Goal: Transaction & Acquisition: Purchase product/service

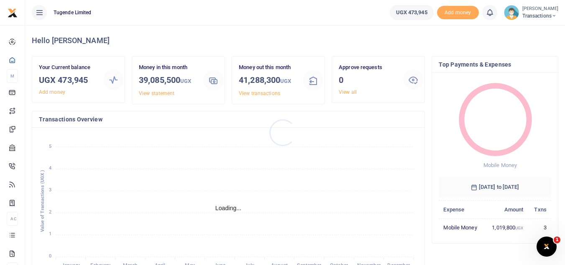
scroll to position [7, 7]
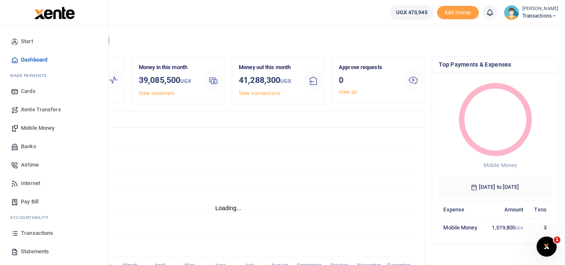
click at [27, 127] on span "Mobile Money" at bounding box center [37, 128] width 33 height 8
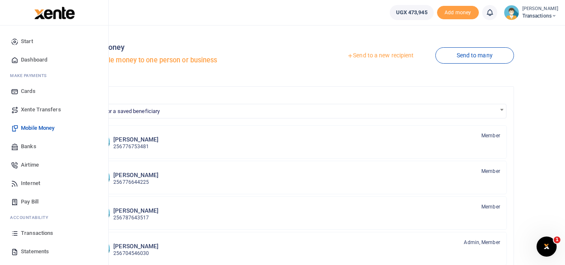
click at [23, 127] on span "Mobile Money" at bounding box center [37, 128] width 33 height 8
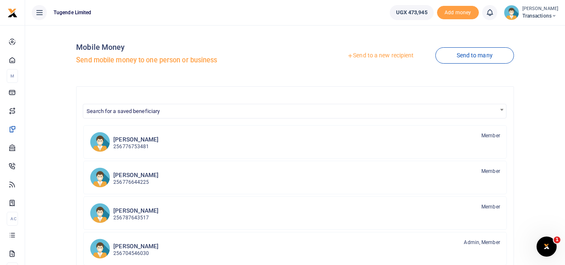
click at [364, 61] on link "Send to a new recipient" at bounding box center [380, 55] width 109 height 15
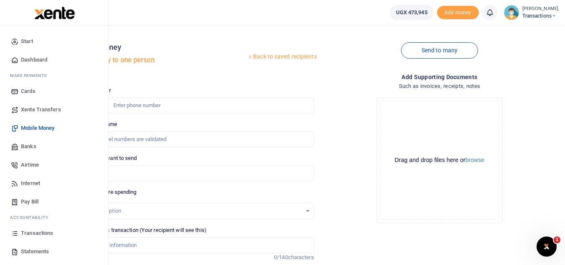
click at [36, 233] on span "Transactions" at bounding box center [37, 233] width 32 height 8
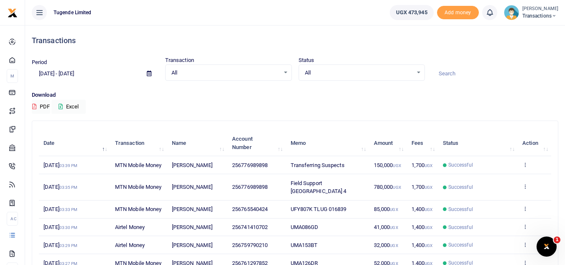
click at [545, 16] on span "Transactions" at bounding box center [541, 16] width 36 height 8
click at [512, 31] on link "Switch accounts" at bounding box center [525, 31] width 66 height 12
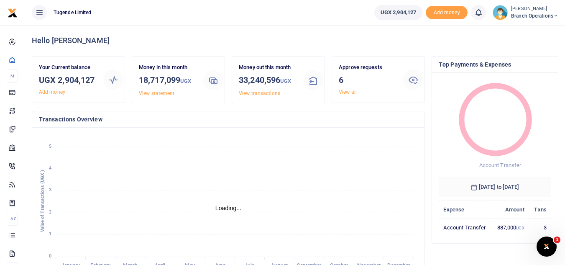
scroll to position [7, 7]
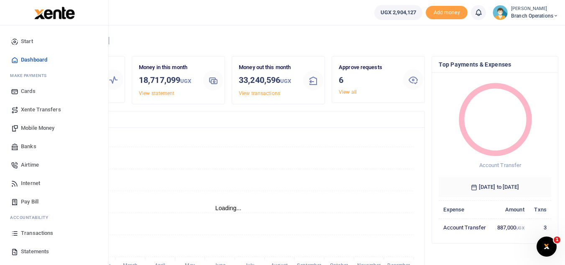
click at [46, 129] on span "Mobile Money" at bounding box center [37, 128] width 33 height 8
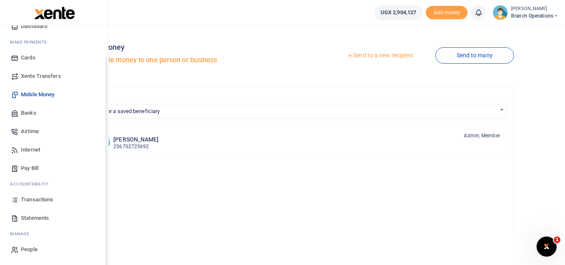
scroll to position [29, 0]
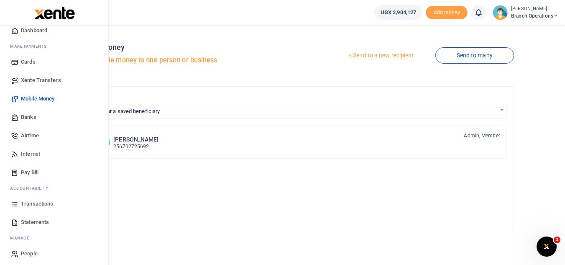
click at [43, 83] on span "Xente Transfers" at bounding box center [41, 80] width 40 height 8
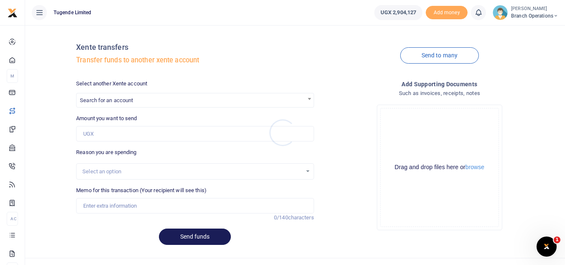
click at [279, 101] on div at bounding box center [282, 132] width 565 height 265
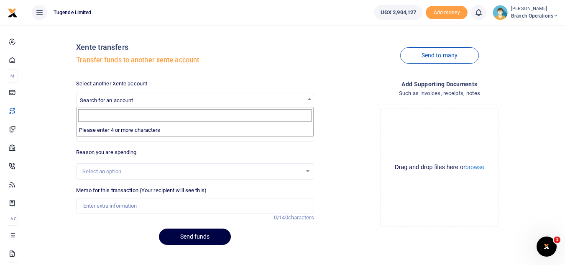
click at [279, 101] on span "Search for an account" at bounding box center [195, 99] width 237 height 13
type input "T"
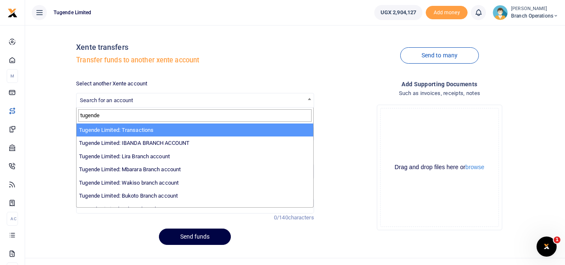
type input "tugende"
select select "3085"
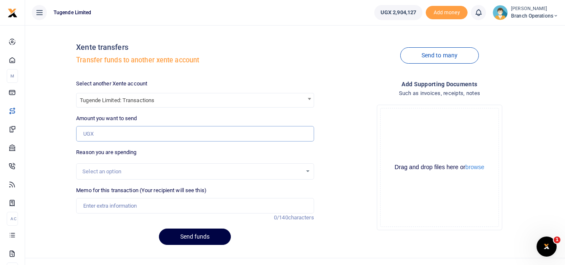
click at [137, 133] on input "Amount you want to send" at bounding box center [195, 134] width 238 height 16
type input "2,000,000"
click at [118, 201] on input "Memo for this transaction (Your recipient will see this)" at bounding box center [195, 206] width 238 height 16
type input "Transfer to Transactions"
click at [185, 235] on button "Send funds" at bounding box center [195, 236] width 72 height 16
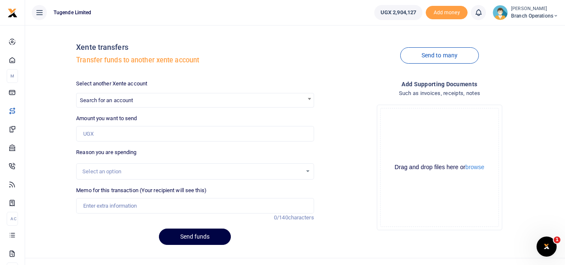
click at [548, 11] on small "[PERSON_NAME]" at bounding box center [534, 8] width 47 height 7
click at [517, 27] on link "Switch accounts" at bounding box center [526, 31] width 66 height 12
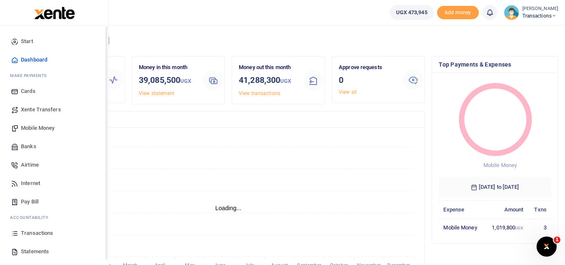
scroll to position [7, 7]
click at [48, 128] on span "Mobile Money" at bounding box center [37, 128] width 33 height 8
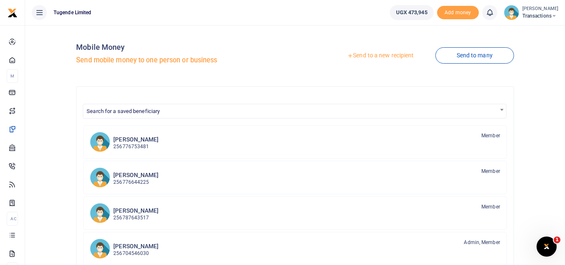
click at [350, 56] on link "Send to a new recipient" at bounding box center [380, 55] width 109 height 15
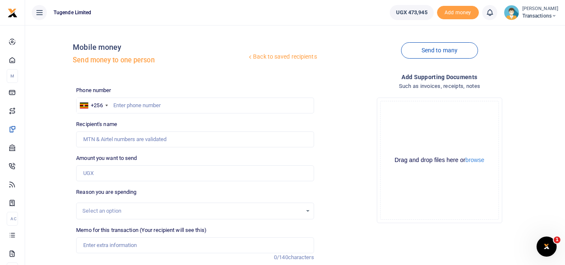
click at [306, 74] on div "Back to saved recipients Mobile money Send money to one person" at bounding box center [195, 56] width 244 height 48
click at [344, 108] on div "Drop your files here Drag and drop files here or browse Powered by Uppy" at bounding box center [440, 160] width 238 height 139
click at [357, 150] on div "Drop your files here Drag and drop files here or browse Powered by Uppy" at bounding box center [440, 160] width 238 height 139
click at [108, 249] on input "Memo for this transaction (Your recipient will see this)" at bounding box center [195, 245] width 238 height 16
paste input "UGC584H, UMA281CK, UGG719Z"
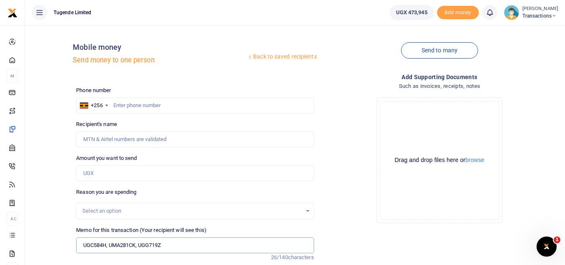
type input "UGC584H, UMA281CK, UGG719Z"
click at [130, 100] on input "text" at bounding box center [195, 105] width 238 height 16
paste input "0773408818"
type input "0773408818"
type input "Faruku Mabanja"
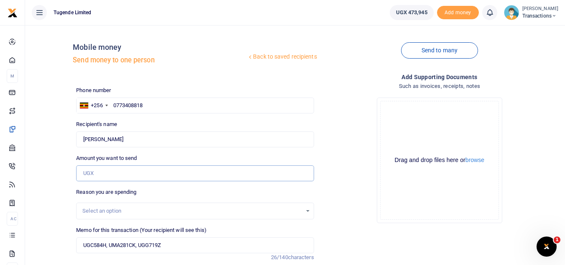
click at [179, 168] on input "Amount you want to send" at bounding box center [195, 173] width 238 height 16
paste input "96000"
type input "96,000"
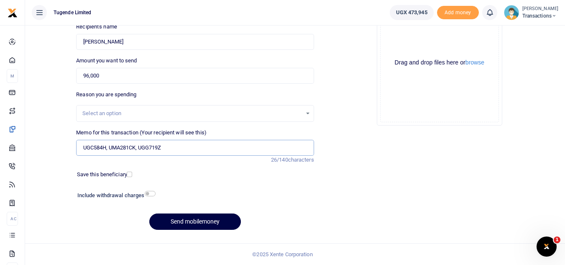
click at [139, 151] on input "UGC584H, UMA281CK, UGG719Z" at bounding box center [195, 148] width 238 height 16
click at [108, 148] on input "UGC584H, UMA281CK UGG719Z" at bounding box center [195, 148] width 238 height 16
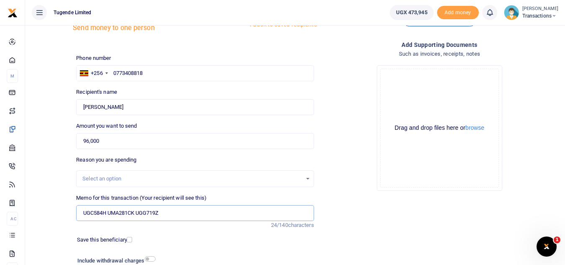
scroll to position [28, 0]
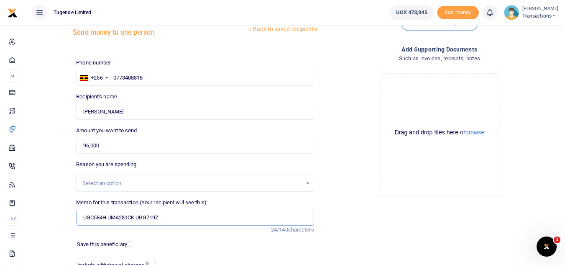
type input "UGC584H UMA281CK UGG719Z"
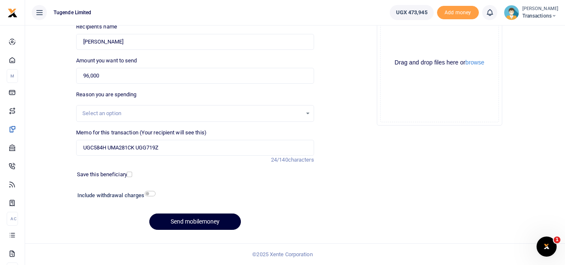
click at [180, 218] on button "Send mobilemoney" at bounding box center [195, 221] width 92 height 16
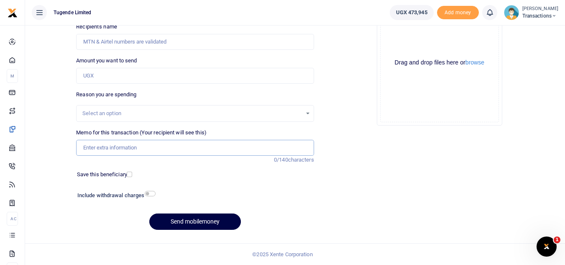
click at [233, 149] on input "Memo for this transaction (Your recipient will see this)" at bounding box center [195, 148] width 238 height 16
paste input "UMA601BL"
type input "UMA601BL"
click at [180, 80] on input "Amount you want to send" at bounding box center [195, 76] width 238 height 16
paste input "42000"
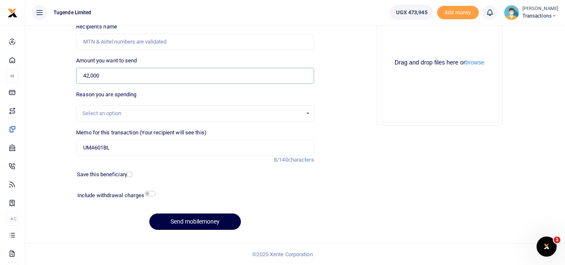
type input "42,000"
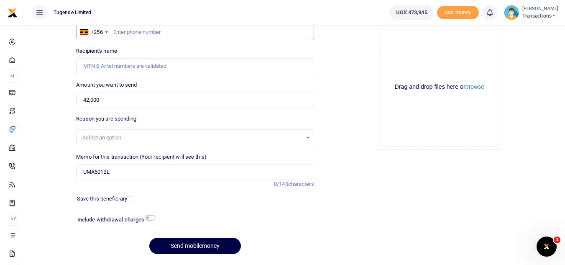
click at [216, 30] on input "text" at bounding box center [195, 32] width 238 height 16
paste input "0787344292"
type input "0787344292"
type input "Sam Kuchana"
click at [188, 253] on button "Send mobilemoney" at bounding box center [195, 246] width 92 height 16
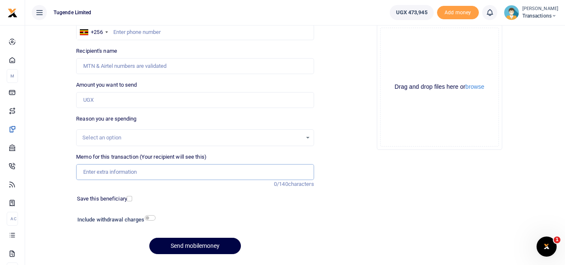
click at [195, 170] on input "Memo for this transaction (Your recipient will see this)" at bounding box center [195, 172] width 238 height 16
paste input "TLUG-016861"
type input "TLUG-016861"
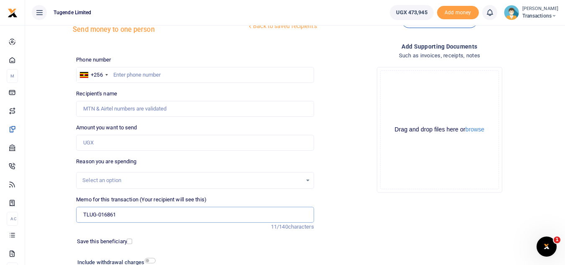
scroll to position [30, 0]
click at [218, 72] on input "text" at bounding box center [195, 75] width 238 height 16
paste input "0740116893"
type input "0740116893"
type input "[PERSON_NAME]"
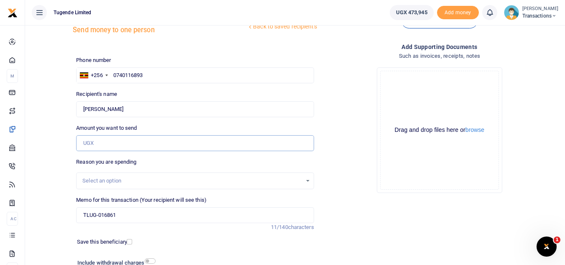
click at [148, 150] on input "Amount you want to send" at bounding box center [195, 143] width 238 height 16
paste input "316,000"
type input "316,000"
click at [82, 218] on input "TLUG-016861" at bounding box center [195, 215] width 238 height 16
paste input "UGC122Z"
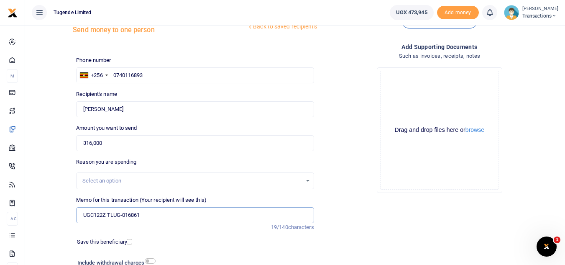
click at [123, 213] on input "UGC122Z TLUG-016861" at bounding box center [195, 215] width 238 height 16
type input "UGC122Z TLUG 16861"
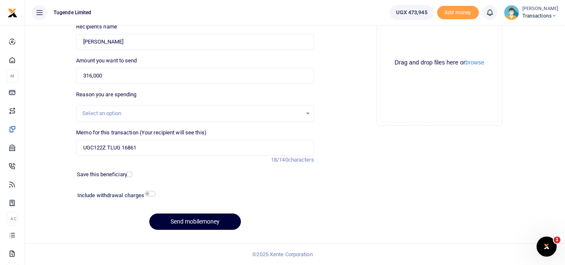
click at [177, 216] on button "Send mobilemoney" at bounding box center [195, 221] width 92 height 16
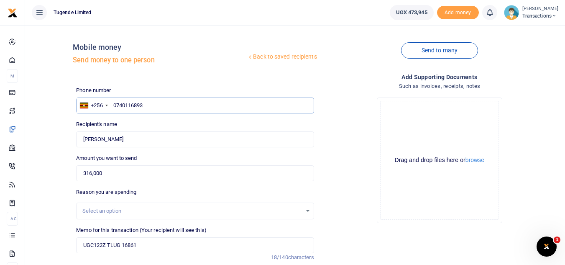
type input "074011689"
type input "0"
paste input "074011689"
type input "0740116893"
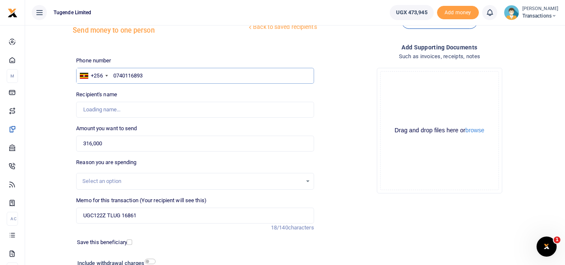
type input "Fredrick Ssegawa"
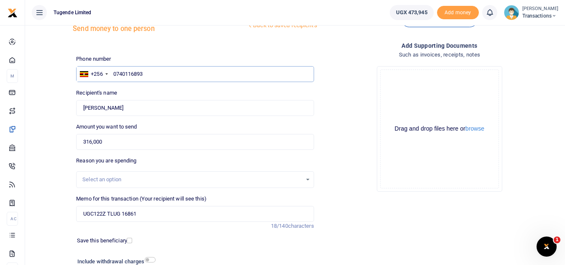
scroll to position [97, 0]
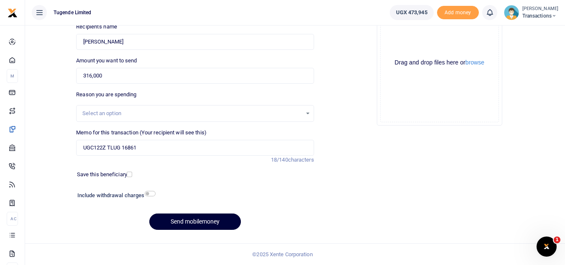
type input "0740116893"
click at [190, 227] on button "Send mobilemoney" at bounding box center [195, 221] width 92 height 16
click at [195, 152] on input "Memo for this transaction (Your recipient will see this)" at bounding box center [195, 148] width 238 height 16
paste input "UFZ463J, UGC014P, UGE502A, UGG430T, UFZ257V, UGH424L, UGC039P"
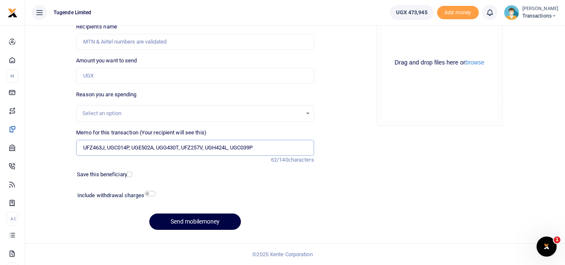
type input "UFZ463J, UGC014P, UGE502A, UGG430T, UFZ257V, UGH424L, UGC039P"
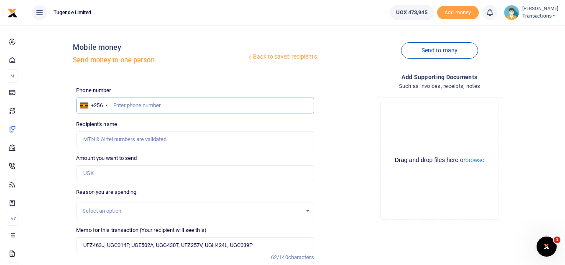
click at [214, 108] on input "text" at bounding box center [195, 105] width 238 height 16
paste input "0768770465"
type input "0768770465"
type input "[PERSON_NAME]"
type input "0768770465"
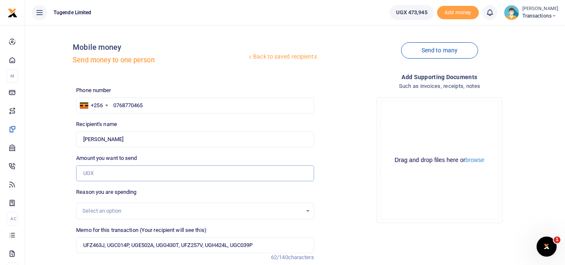
click at [144, 173] on input "Amount you want to send" at bounding box center [195, 173] width 238 height 16
paste input "280000"
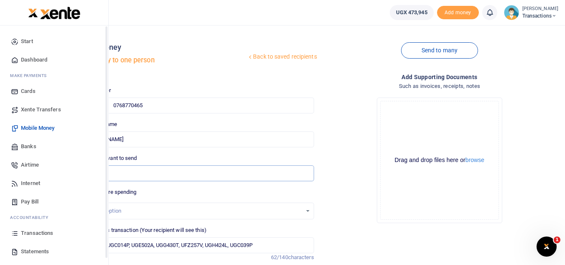
type input "280,000"
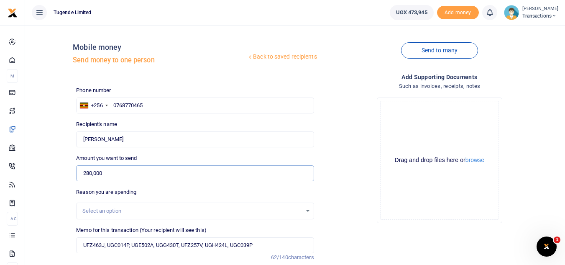
scroll to position [97, 0]
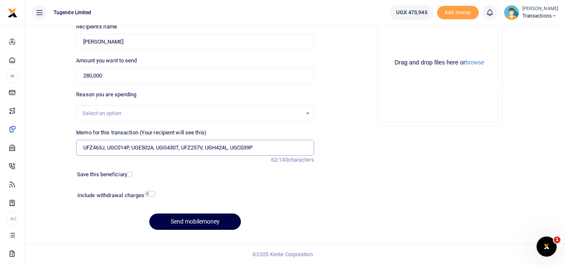
click at [159, 150] on input "UFZ463J, UGC014P, UGE502A, UGG430T, UFZ257V, UGH424L, UGC039P" at bounding box center [195, 148] width 238 height 16
click at [183, 150] on input "UFZ463J, UGC014P, UGE502A UGG430T, UFZ257V, UGH424L, UGC039P" at bounding box center [195, 148] width 238 height 16
click at [207, 148] on input "UFZ463J, UGC014P, UGE502A UGG430T UFZ257V, UGH424L, UGC039P" at bounding box center [195, 148] width 238 height 16
click at [231, 152] on input "UFZ463J, UGC014P, UGE502A UGG430T UFZ257V UGH424L, UGC039P" at bounding box center [195, 148] width 238 height 16
click at [132, 152] on input "UFZ463J, UGC014P, UGE502A UGG430T UFZ257V UGH424L UGC039P" at bounding box center [195, 148] width 238 height 16
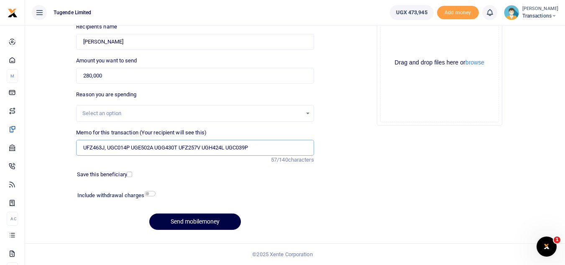
click at [108, 146] on input "UFZ463J, UGC014P UGE502A UGG430T UFZ257V UGH424L UGC039P" at bounding box center [195, 148] width 238 height 16
type input "UFZ463J UGC014P UGE502A UGG430T UFZ257V UGH424L UGC039P"
click at [190, 228] on button "Send mobilemoney" at bounding box center [195, 221] width 92 height 16
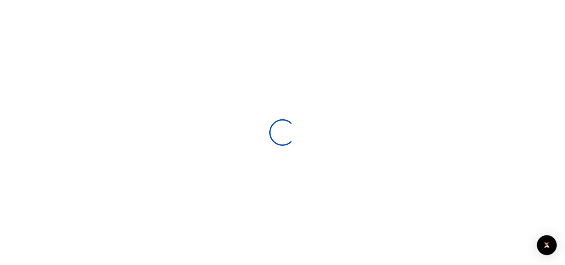
scroll to position [97, 0]
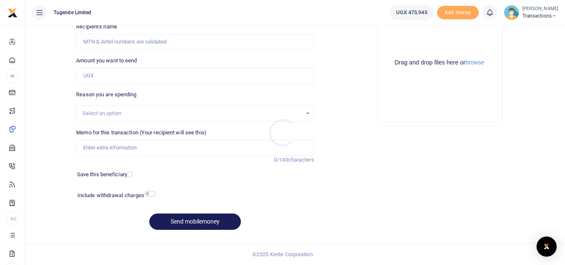
click at [138, 150] on div at bounding box center [282, 132] width 565 height 265
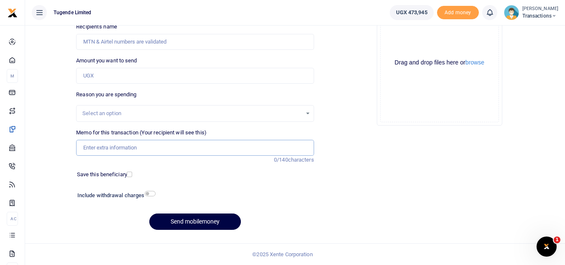
scroll to position [0, 0]
click at [133, 150] on input "Memo for this transaction (Your recipient will see this)" at bounding box center [195, 148] width 238 height 16
paste input "UMA643AU"
type input "UMA643AU"
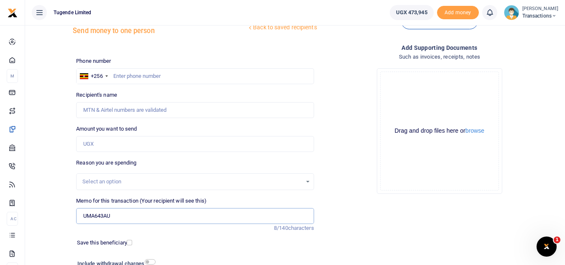
scroll to position [29, 0]
click at [123, 82] on input "text" at bounding box center [195, 77] width 238 height 16
paste input "0780160241"
type input "0780160241"
type input "Lawrence Banerya"
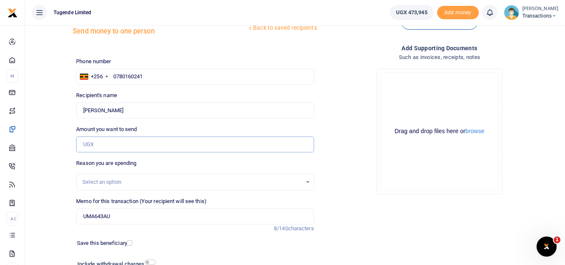
click at [179, 147] on input "Amount you want to send" at bounding box center [195, 144] width 238 height 16
paste input "35000"
type input "35,000"
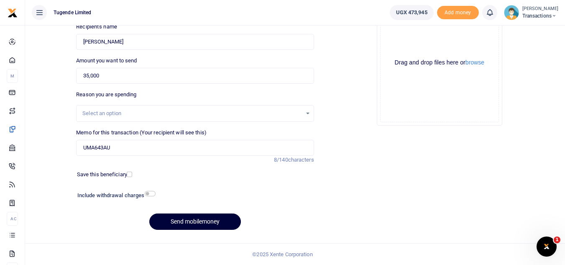
click at [182, 221] on button "Send mobilemoney" at bounding box center [195, 221] width 92 height 16
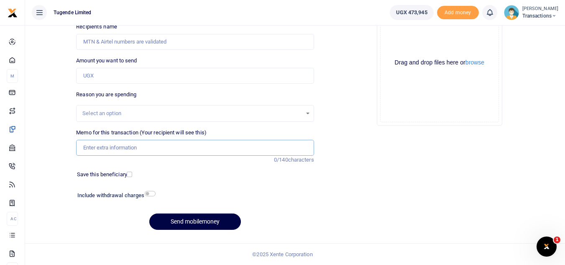
click at [128, 152] on input "Memo for this transaction (Your recipient will see this)" at bounding box center [195, 148] width 238 height 16
paste input "UGD800F"
type input "UGD800F"
click at [135, 77] on input "Amount you want to send" at bounding box center [195, 76] width 238 height 16
paste input "30,000"
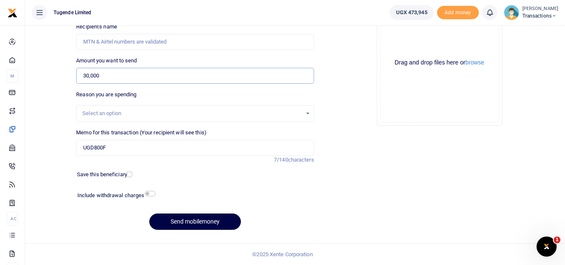
type input "30,000"
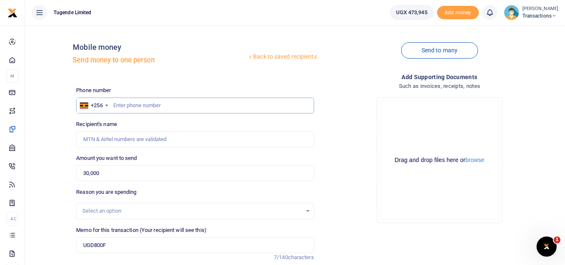
click at [163, 105] on input "text" at bounding box center [195, 105] width 238 height 16
paste input "0787407531"
type input "0787407531"
type input "Michael Basabe"
click at [123, 243] on input "UGD800F" at bounding box center [195, 245] width 238 height 16
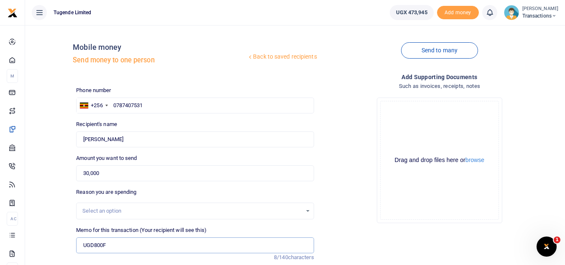
paste input "TLUG-016863"
click at [122, 246] on input "UGD800F TLUG-016863" at bounding box center [195, 245] width 238 height 16
type input "UGD800F TLUG 016863"
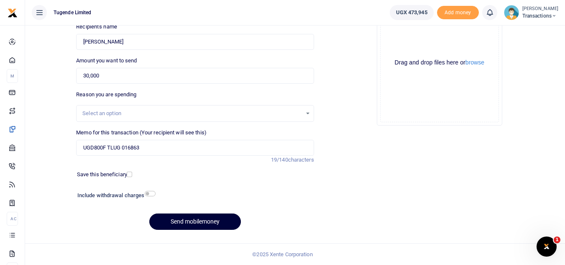
click at [186, 225] on button "Send mobilemoney" at bounding box center [195, 221] width 92 height 16
click at [213, 99] on div "Reason you are spending Select an option" at bounding box center [195, 105] width 238 height 31
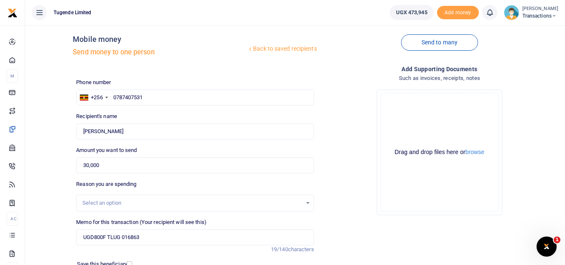
scroll to position [0, 0]
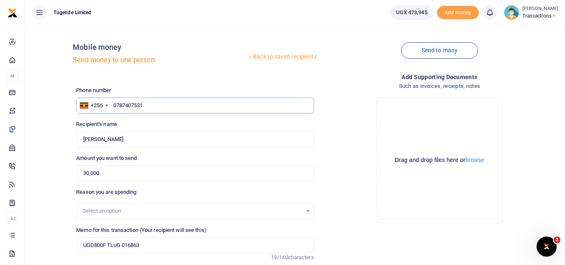
click at [163, 109] on input "0787407531" at bounding box center [195, 105] width 238 height 16
type input "078740753"
type input "0787407531"
type input "Michael Basabe"
type input "0787407531"
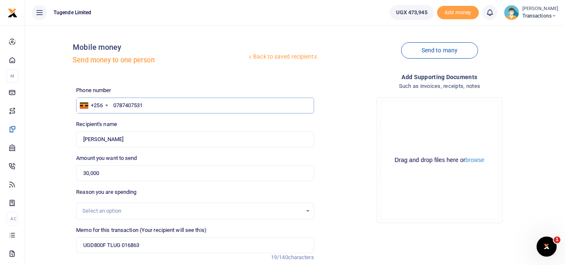
scroll to position [97, 0]
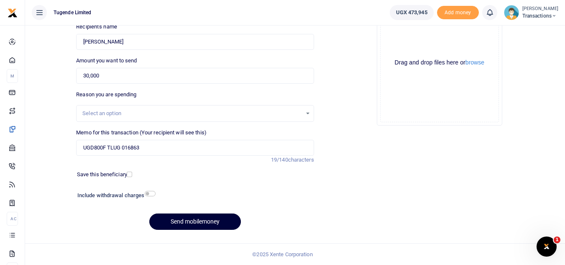
click at [203, 219] on button "Send mobilemoney" at bounding box center [195, 221] width 92 height 16
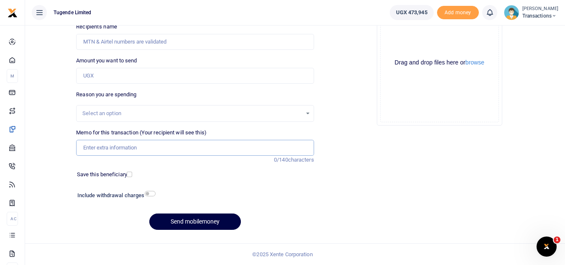
click at [224, 151] on input "Memo for this transaction (Your recipient will see this)" at bounding box center [195, 148] width 238 height 16
paste input "TLUG-016865"
type input "TLUG-016865"
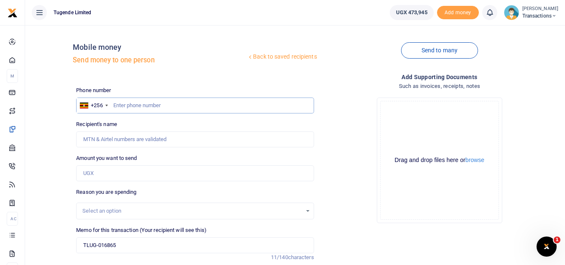
click at [166, 101] on input "text" at bounding box center [195, 105] width 238 height 16
paste input "078067999"
type input "078067999"
click at [142, 175] on input "Amount you want to send" at bounding box center [195, 173] width 238 height 16
paste input "40000"
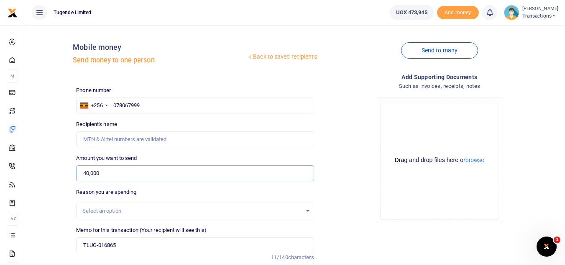
type input "40,000"
click at [158, 104] on input "078067999" at bounding box center [195, 105] width 238 height 16
type input "0"
paste input "078067999"
click at [118, 107] on input "078067999" at bounding box center [195, 105] width 238 height 16
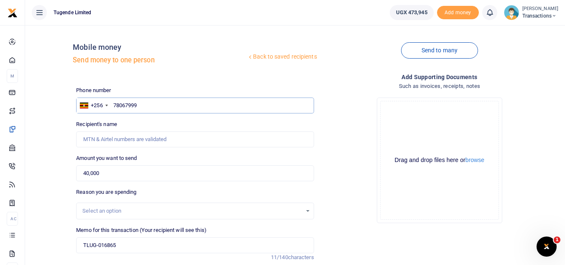
type input "78067999"
click at [161, 170] on input "40,000" at bounding box center [195, 173] width 238 height 16
click at [160, 107] on input "78067999" at bounding box center [195, 105] width 238 height 16
click at [123, 242] on input "TLUG-016865" at bounding box center [195, 245] width 238 height 16
type input "T"
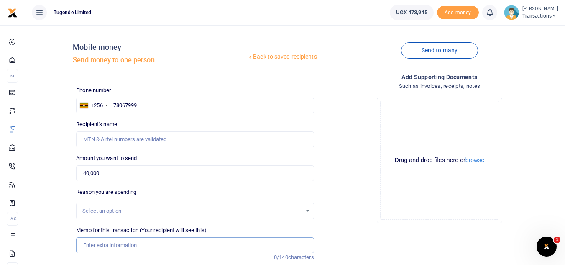
paste input "UGC359Z"
type input "UGC359Z"
click at [163, 172] on input "40,000" at bounding box center [195, 173] width 238 height 16
type input "4"
paste input "100,000"
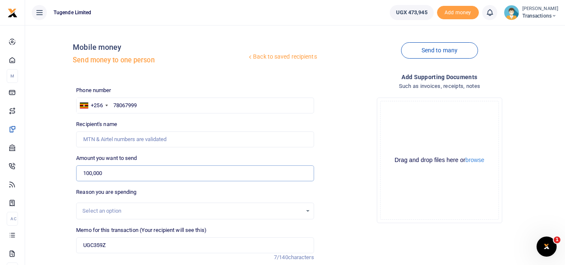
scroll to position [8, 0]
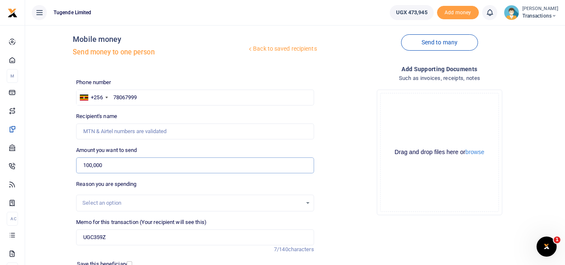
type input "100,000"
click at [168, 93] on input "78067999" at bounding box center [195, 98] width 238 height 16
type input "7"
paste input "0752547286"
type input "0752547286"
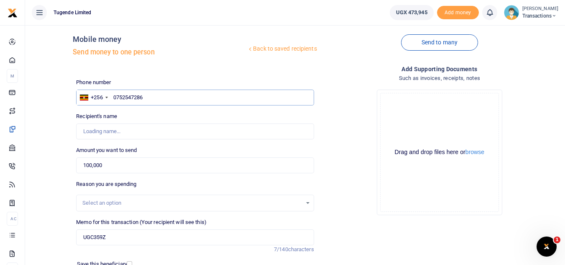
type input "Musa Lwanga"
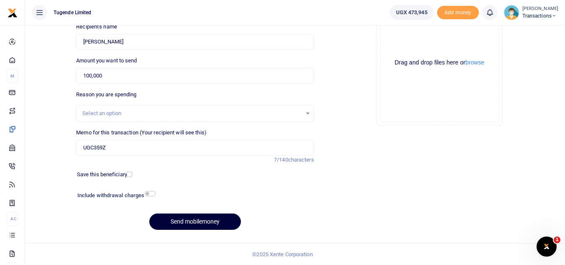
click at [189, 217] on button "Send mobilemoney" at bounding box center [195, 221] width 92 height 16
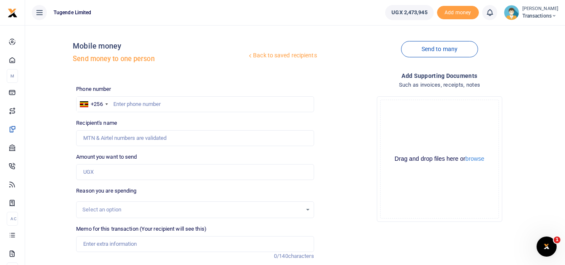
scroll to position [1, 0]
click at [163, 101] on input "text" at bounding box center [195, 105] width 238 height 16
paste input "0748050032"
type input "0748050032"
type input "[PERSON_NAME]"
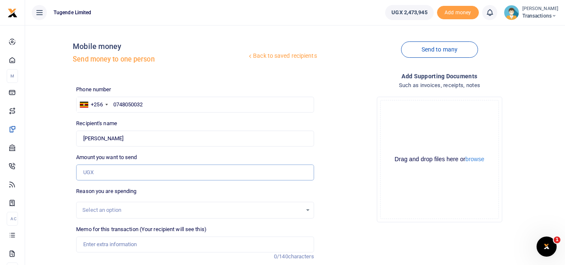
click at [135, 177] on input "Amount you want to send" at bounding box center [195, 172] width 238 height 16
paste input "30000"
type input "30,000"
click at [93, 246] on input "Memo for this transaction (Your recipient will see this)" at bounding box center [195, 244] width 238 height 16
paste input "UGD629MN"
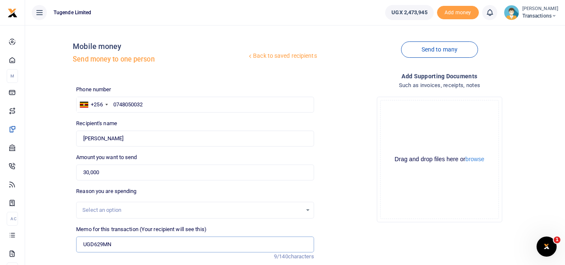
paste input "TLUG-016867"
click at [129, 240] on input "UGD629MN TLUG-016867" at bounding box center [195, 244] width 238 height 16
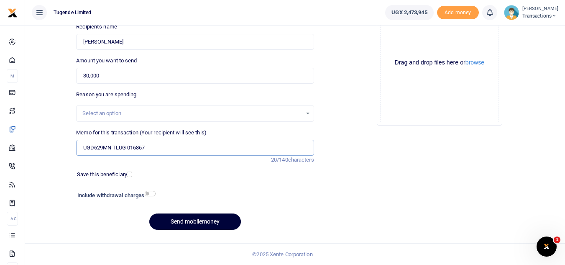
type input "UGD629MN TLUG 016867"
click at [202, 219] on button "Send mobilemoney" at bounding box center [195, 221] width 92 height 16
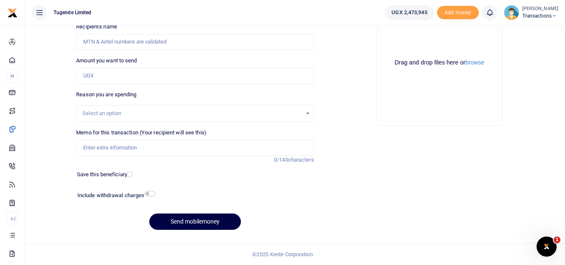
scroll to position [97, 0]
click at [141, 144] on input "Memo for this transaction (Your recipient will see this)" at bounding box center [195, 148] width 238 height 16
paste input "UMA114DU"
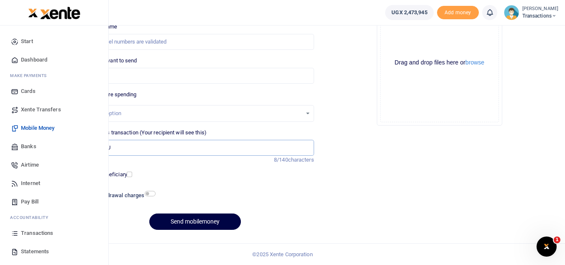
type input "UMA114DU"
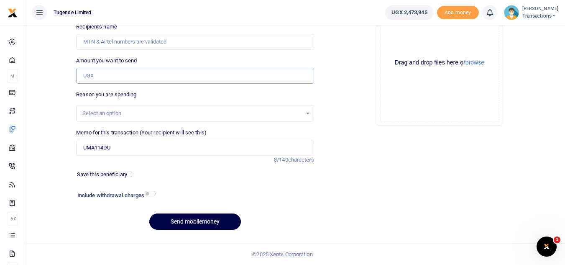
click at [208, 75] on input "Amount you want to send" at bounding box center [195, 76] width 238 height 16
paste input "62000"
type input "62,000"
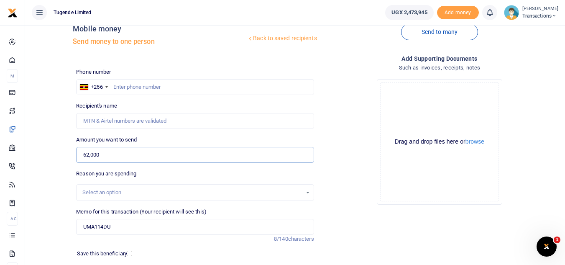
scroll to position [0, 0]
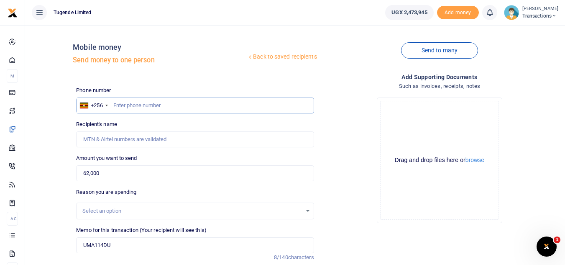
click at [169, 100] on input "text" at bounding box center [195, 105] width 238 height 16
paste input "0756325764"
type input "0756325764"
type input "Gilbert Tumusiime"
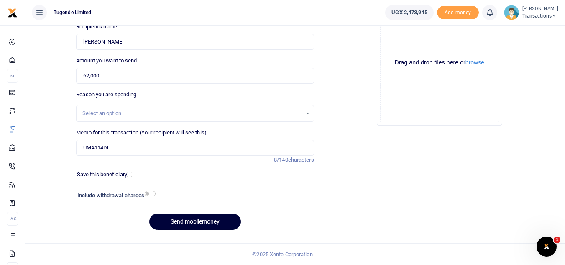
click at [187, 228] on button "Send mobilemoney" at bounding box center [195, 221] width 92 height 16
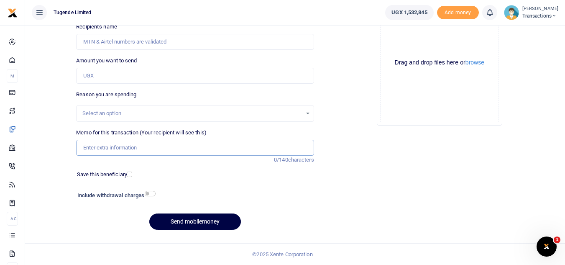
click at [110, 151] on input "Memo for this transaction (Your recipient will see this)" at bounding box center [195, 148] width 238 height 16
paste input "UGB069W"
type input "UGB069W"
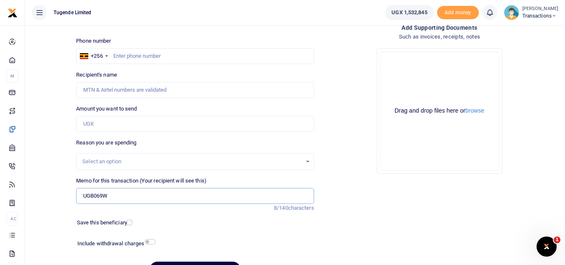
scroll to position [49, 0]
click at [123, 128] on input "Amount you want to send" at bounding box center [195, 124] width 238 height 16
paste input "83000"
type input "83,000"
click at [121, 55] on input "text" at bounding box center [195, 57] width 238 height 16
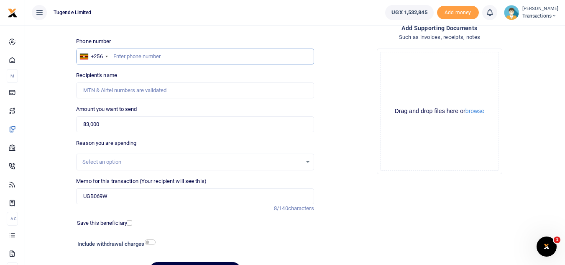
paste input "UGB069W"
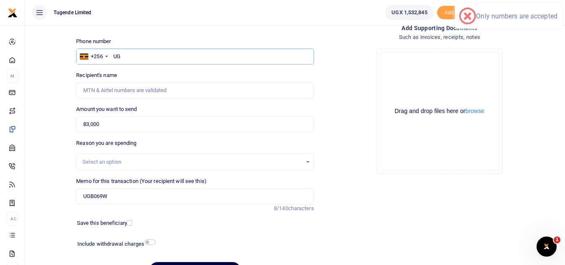
type input "U"
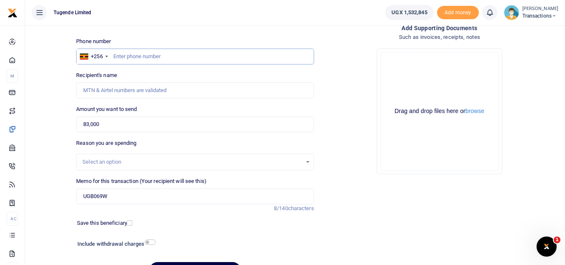
paste input "0791512652"
type input "0791512652"
type input "[PERSON_NAME]"
type input "0791512652"
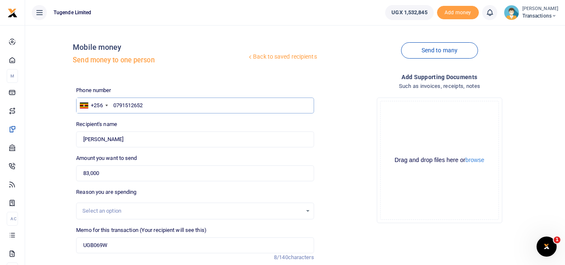
scroll to position [97, 0]
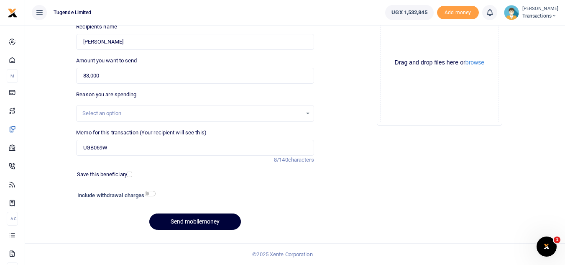
click at [206, 218] on button "Send mobilemoney" at bounding box center [195, 221] width 92 height 16
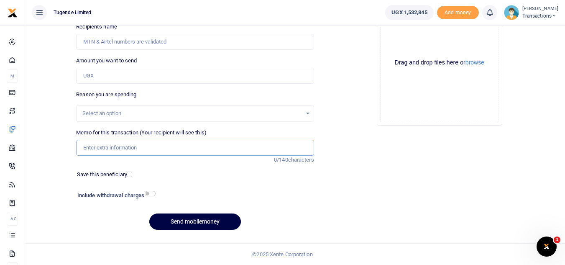
click at [133, 146] on input "Memo for this transaction (Your recipient will see this)" at bounding box center [195, 148] width 238 height 16
paste input "UMA215BT"
paste input "TLUG-016794"
click at [126, 150] on input "UMA215BT TLUG-016794" at bounding box center [195, 148] width 238 height 16
type input "UMA215BT TLUG 016794"
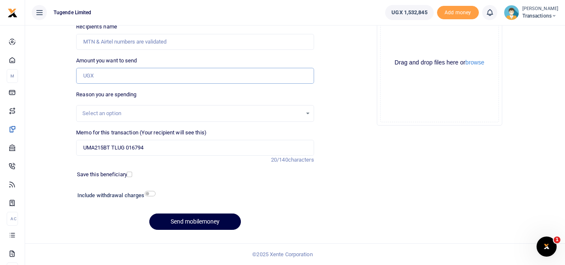
click at [164, 70] on input "Amount you want to send" at bounding box center [195, 76] width 238 height 16
paste input "51000"
type input "51,000"
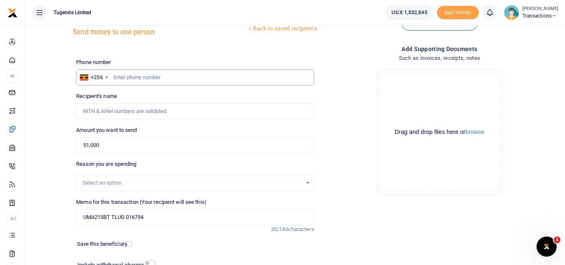
click at [188, 72] on input "text" at bounding box center [195, 77] width 238 height 16
paste input "0708294314"
type input "0708294314"
click at [188, 72] on input "0708294314" at bounding box center [195, 77] width 238 height 16
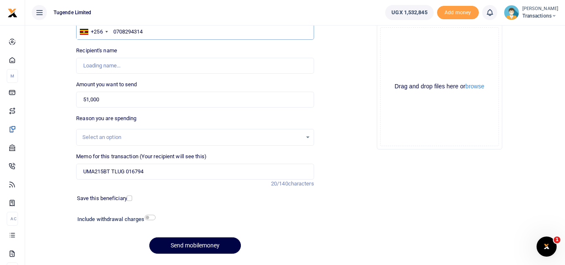
scroll to position [74, 0]
type input "Joseph Kabagambe"
type input "0708294314"
click at [191, 249] on button "Send mobilemoney" at bounding box center [195, 245] width 92 height 16
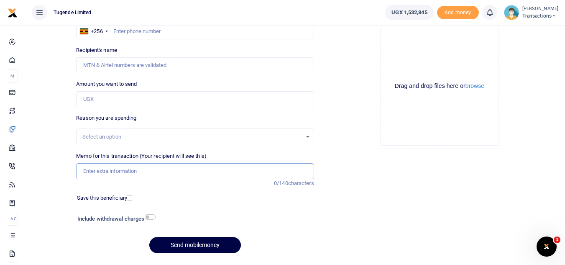
click at [133, 173] on input "Memo for this transaction (Your recipient will see this)" at bounding box center [195, 171] width 238 height 16
paste input "UMA481CA and UGH683F"
type input "UMA481CA and UGH683F"
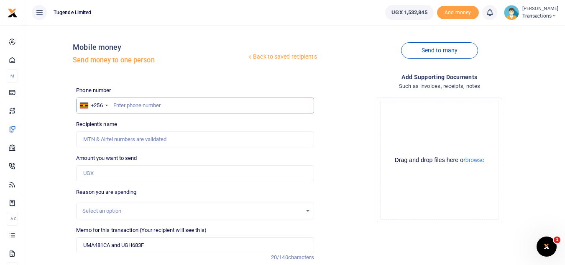
click at [157, 112] on input "text" at bounding box center [195, 105] width 238 height 16
paste input "0765842339"
type input "0765842339"
type input "Zaverio Bahirira"
click at [114, 175] on input "Amount you want to send" at bounding box center [195, 173] width 238 height 16
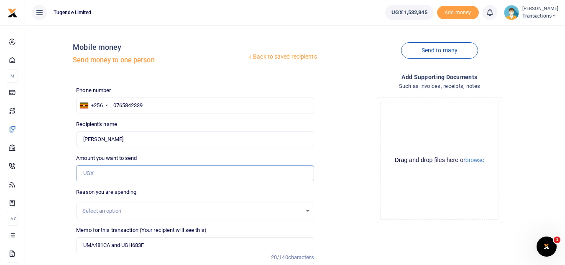
paste input "82,000"
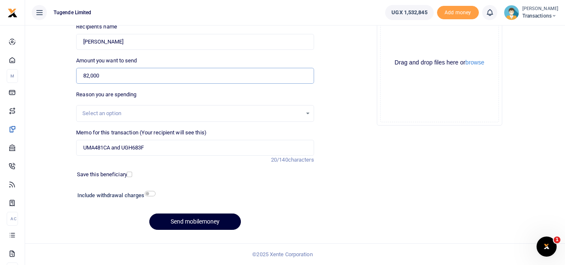
type input "82,000"
click at [172, 223] on button "Send mobilemoney" at bounding box center [195, 221] width 92 height 16
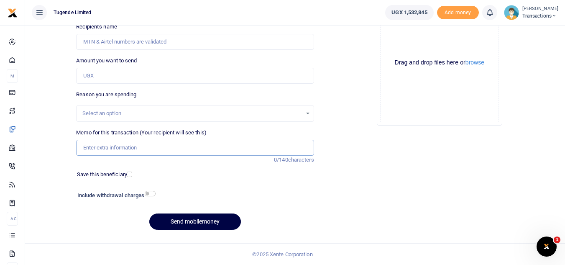
click at [189, 143] on input "Memo for this transaction (Your recipient will see this)" at bounding box center [195, 148] width 238 height 16
paste input "UMA297BK"
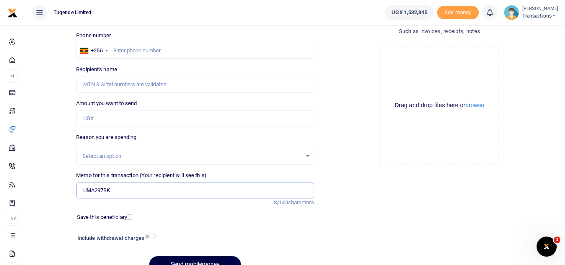
scroll to position [54, 0]
paste input "TLUG-016872"
click at [128, 192] on input "UMA297BK TLUG-016872" at bounding box center [195, 191] width 238 height 16
type input "UMA297BK TLUG 016872"
click at [135, 53] on input "text" at bounding box center [195, 51] width 238 height 16
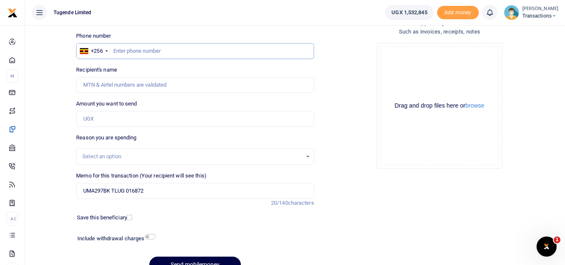
paste input "0706727828"
type input "0706727828"
type input "Emmanuel Muwumba"
click at [97, 122] on input "Amount you want to send" at bounding box center [195, 119] width 238 height 16
paste input "50,000"
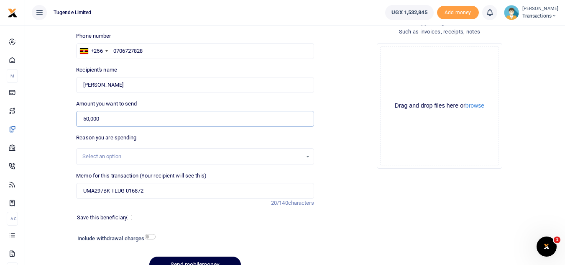
type input "50,000"
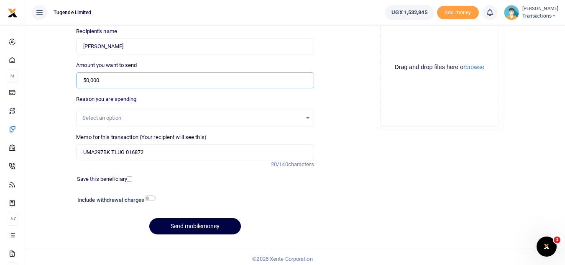
scroll to position [97, 0]
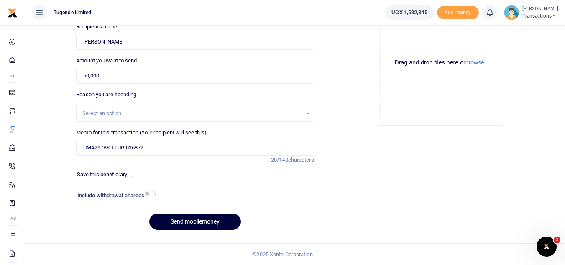
click at [202, 222] on button "Send mobilemoney" at bounding box center [195, 221] width 92 height 16
type input "0706727828"
click at [193, 216] on button "Send mobilemoney" at bounding box center [195, 221] width 92 height 16
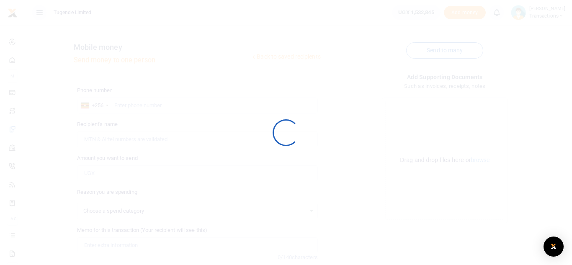
select select
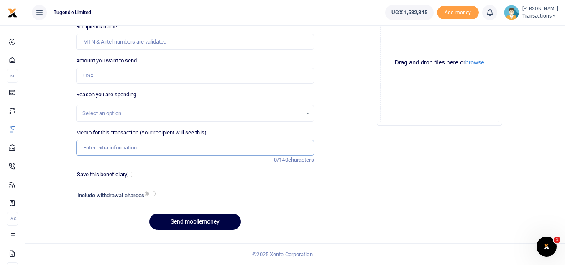
click at [152, 146] on input "Memo for this transaction (Your recipient will see this)" at bounding box center [195, 148] width 238 height 16
paste input "TLUG-016876"
click at [152, 146] on input "TLUG-016876" at bounding box center [195, 148] width 238 height 16
type input "TLUG-016876"
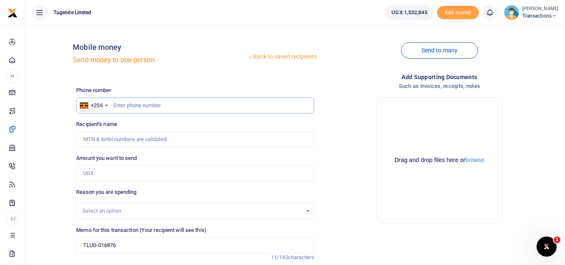
click at [125, 100] on input "text" at bounding box center [195, 105] width 238 height 16
paste input "0757907763"
type input "0757907763"
type input "[PERSON_NAME]"
click at [145, 166] on input "Amount you want to send" at bounding box center [195, 173] width 238 height 16
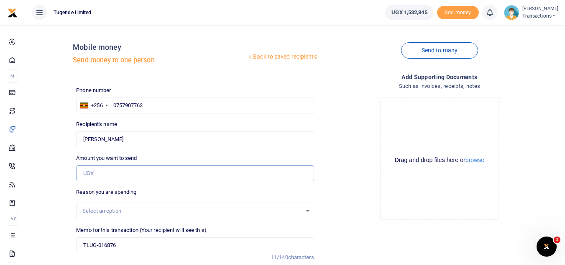
paste input "60,000"
type input "60,000"
click at [83, 247] on input "TLUG-016876" at bounding box center [195, 245] width 238 height 16
paste input "UFZ663U"
click at [123, 246] on input "UFZ663U TLUG-016876" at bounding box center [195, 245] width 238 height 16
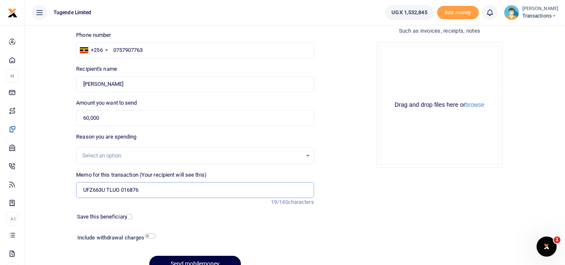
scroll to position [56, 0]
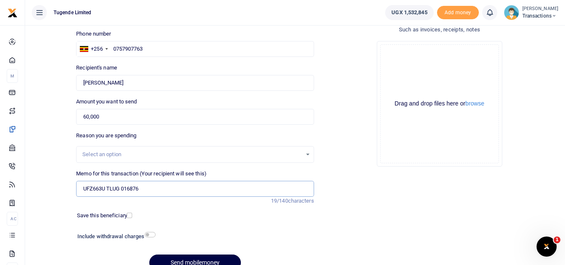
type input "UFZ663U TLUG 016876"
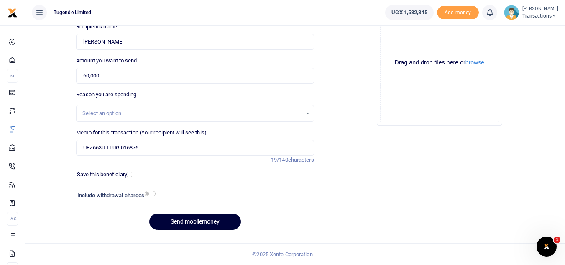
click at [213, 220] on button "Send mobilemoney" at bounding box center [195, 221] width 92 height 16
type input "0757907763"
click at [199, 221] on button "Send mobilemoney" at bounding box center [195, 221] width 92 height 16
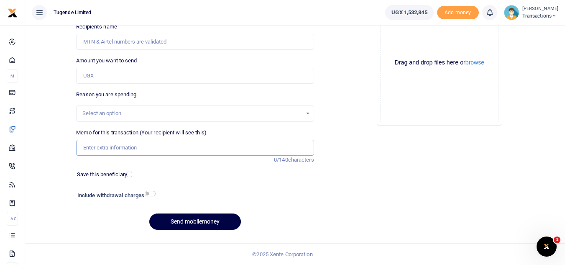
click at [122, 146] on input "Memo for this transaction (Your recipient will see this)" at bounding box center [195, 148] width 238 height 16
paste input "UMA372CB and UGE008N"
type input "UMA372CB and UGE008N"
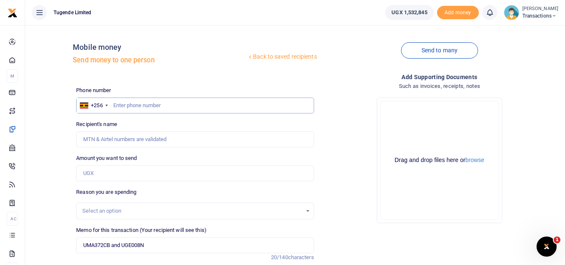
click at [151, 104] on input "text" at bounding box center [195, 105] width 238 height 16
paste input "767 235960"
click at [125, 106] on input "767 235960" at bounding box center [195, 105] width 238 height 16
type input "767235960"
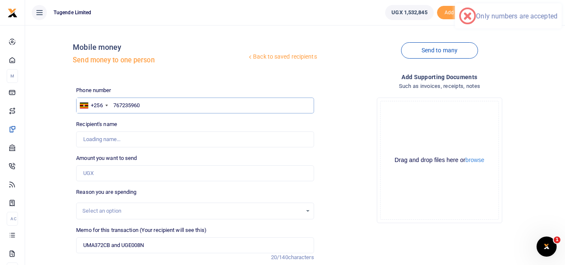
type input "[PERSON_NAME]"
type input "767235960"
click at [150, 246] on input "UMA372CB and UGE008N" at bounding box center [195, 245] width 238 height 16
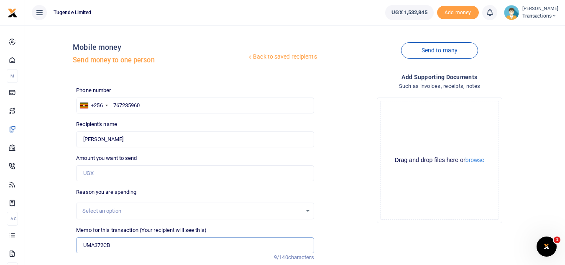
type input "UMA372CB"
click at [112, 174] on input "Amount you want to send" at bounding box center [195, 173] width 238 height 16
type input "42,000"
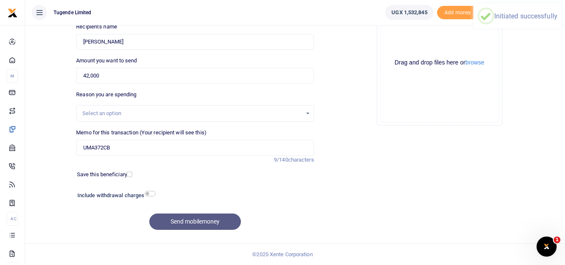
click at [168, 224] on div "Send mobilemoney" at bounding box center [195, 221] width 238 height 16
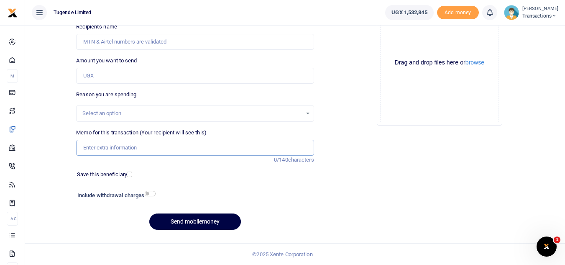
click at [113, 148] on input "Memo for this transaction (Your recipient will see this)" at bounding box center [195, 148] width 238 height 16
paste input "UGE008N"
type input "UGE008N"
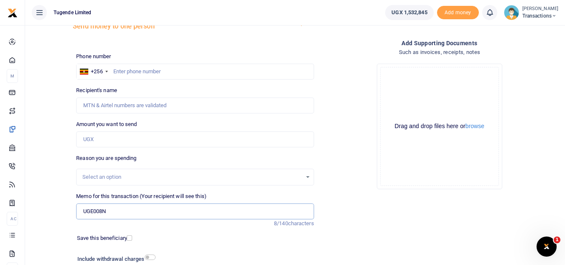
scroll to position [33, 0]
click at [126, 79] on input "text" at bounding box center [195, 72] width 238 height 16
paste input "767 235960"
click at [126, 75] on input "767 235960" at bounding box center [195, 72] width 238 height 16
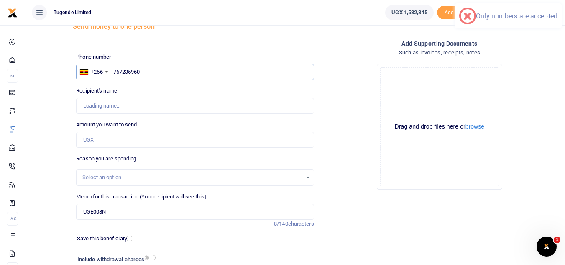
type input "76235960"
type input "Wilber Twesigye"
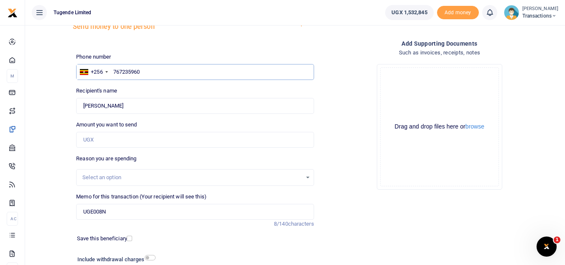
type input "767235960"
click at [139, 144] on input "Amount you want to send" at bounding box center [195, 140] width 238 height 16
type input "45,000"
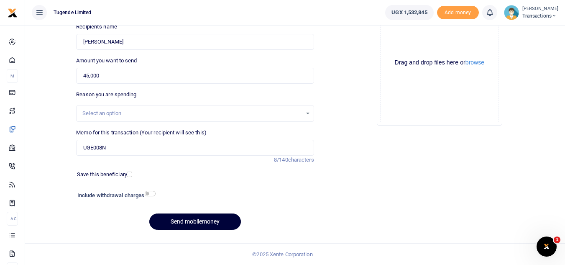
click at [200, 225] on button "Send mobilemoney" at bounding box center [195, 221] width 92 height 16
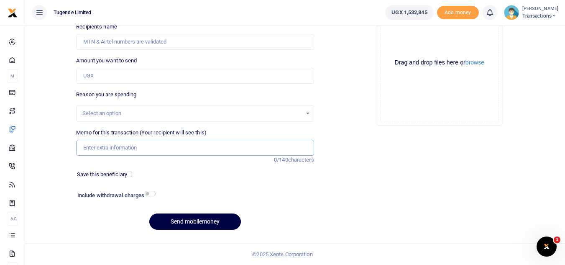
click at [134, 151] on input "Memo for this transaction (Your recipient will see this)" at bounding box center [195, 148] width 238 height 16
paste input "UGD892P"
type input "UGD892P"
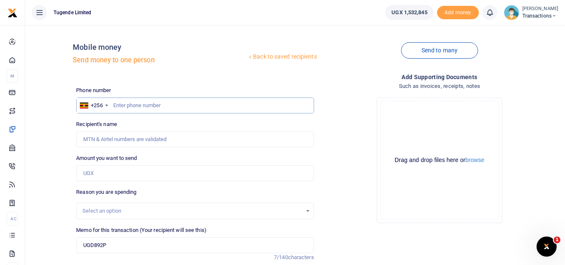
click at [151, 104] on input "text" at bounding box center [195, 105] width 238 height 16
paste input "0786271025"
type input "0786271025"
type input "Maurisia Nangabi"
type input "0786271025"
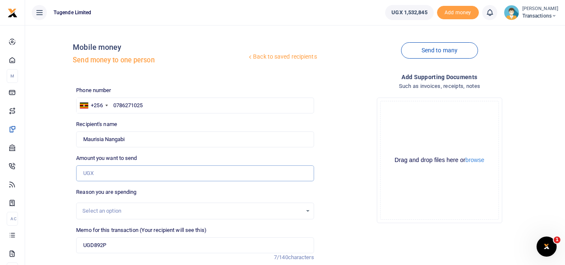
click at [134, 166] on input "Amount you want to send" at bounding box center [195, 173] width 238 height 16
paste input "155,000"
type input "155,000"
click at [140, 247] on input "UGD892P" at bounding box center [195, 245] width 238 height 16
paste input "TLUG-016877"
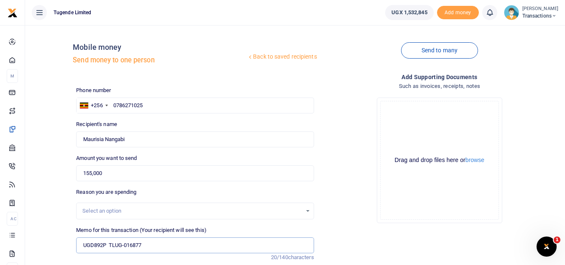
click at [124, 244] on input "UGD892P TLUG-016877" at bounding box center [195, 245] width 238 height 16
type input "UGD892P TLUG 016877"
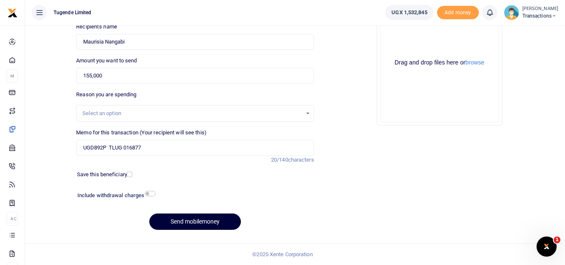
click at [207, 221] on button "Send mobilemoney" at bounding box center [195, 221] width 92 height 16
type input "0786271025"
click at [193, 220] on button "Send mobilemoney" at bounding box center [195, 221] width 92 height 16
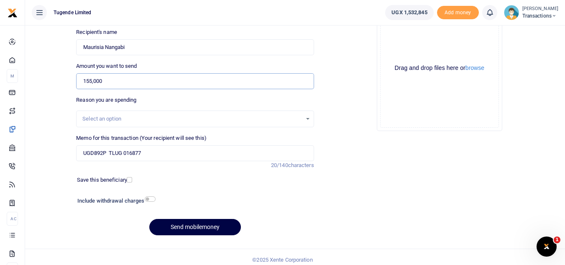
scroll to position [92, 0]
type input "155,000"
click at [181, 226] on button "Send mobilemoney" at bounding box center [195, 227] width 92 height 16
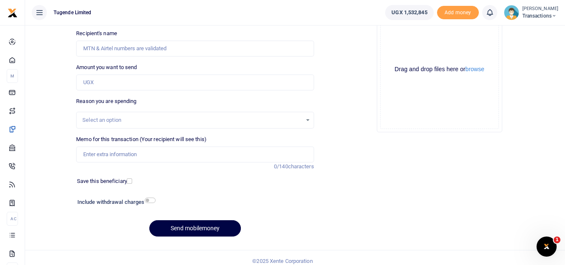
scroll to position [91, 0]
click at [101, 154] on input "Memo for this transaction (Your recipient will see this)" at bounding box center [195, 154] width 238 height 16
paste input "UMA616CB"
type input "UMA616CB"
click at [153, 89] on input "Amount you want to send" at bounding box center [195, 82] width 238 height 16
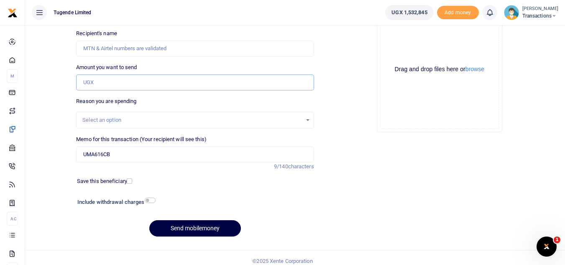
paste input "45,000"
type input "45,000"
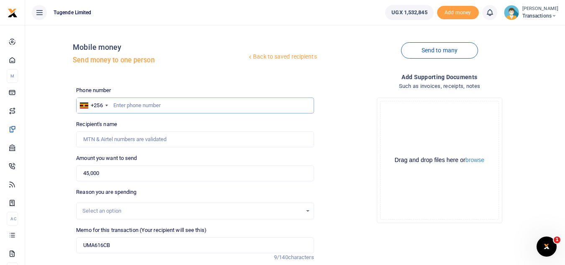
click at [119, 108] on input "text" at bounding box center [195, 105] width 238 height 16
paste input "0781031934"
type input "0781031934"
type input "John Bosco Olinga"
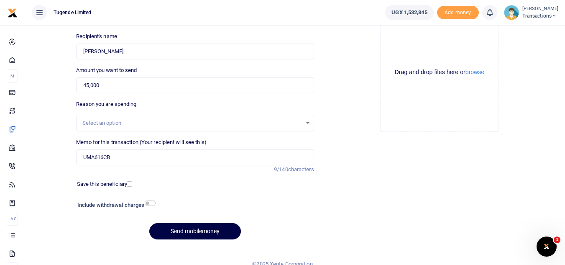
scroll to position [88, 0]
click at [202, 236] on button "Send mobilemoney" at bounding box center [195, 231] width 92 height 16
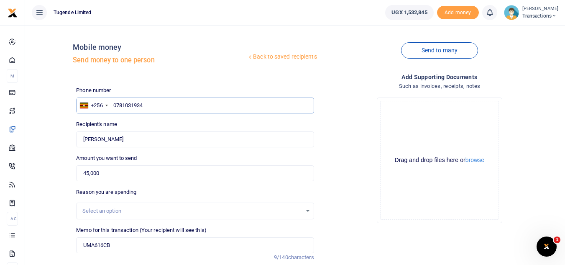
scroll to position [97, 0]
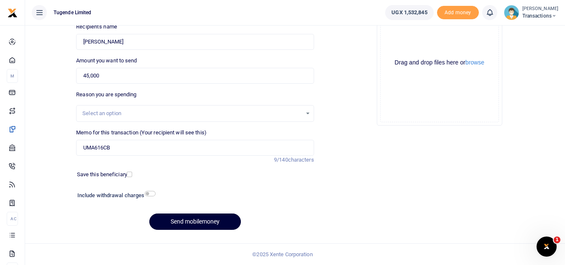
type input "0781031934"
click at [204, 222] on button "Send mobilemoney" at bounding box center [195, 221] width 92 height 16
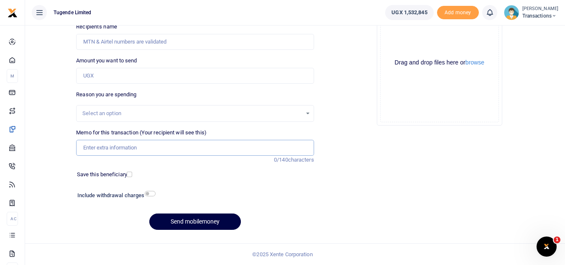
click at [131, 144] on input "Memo for this transaction (Your recipient will see this)" at bounding box center [195, 148] width 238 height 16
paste input "TLUG-016885"
type input "TLUG-016885"
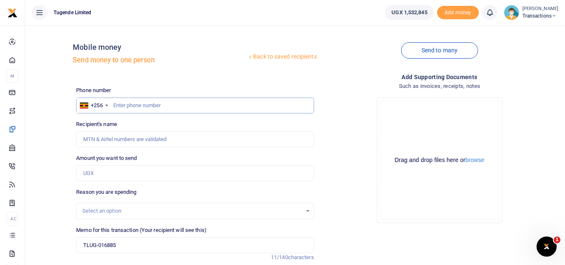
click at [133, 107] on input "text" at bounding box center [195, 105] width 238 height 16
paste input "0766663429"
click at [133, 107] on input "0766663429" at bounding box center [195, 105] width 238 height 16
type input "0766663429"
type input "Joel Ssenyojjo"
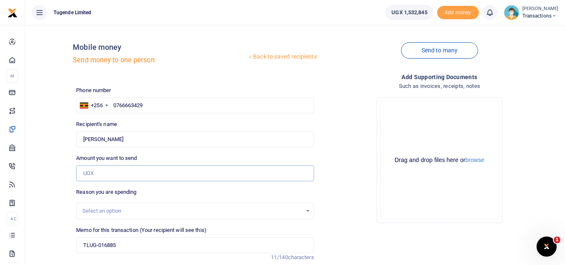
click at [132, 174] on input "Amount you want to send" at bounding box center [195, 173] width 238 height 16
paste input "62,000"
click at [132, 174] on input "62,000" at bounding box center [195, 173] width 238 height 16
type input "62,000"
click at [78, 246] on input "TLUG-016885" at bounding box center [195, 245] width 238 height 16
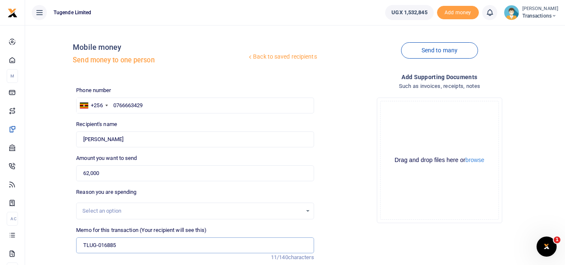
paste input "UFZ195E"
click at [124, 248] on input "UFZ195E TLUG-016885" at bounding box center [195, 245] width 238 height 16
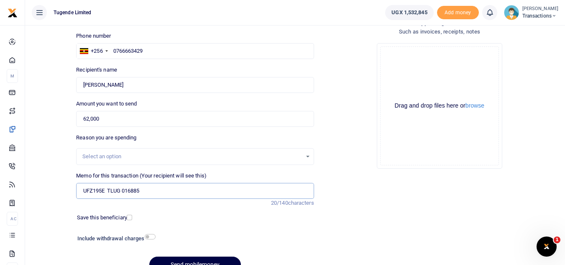
scroll to position [55, 0]
type input "UFZ195E TLUG 016885"
click at [192, 260] on button "Send mobilemoney" at bounding box center [195, 264] width 92 height 16
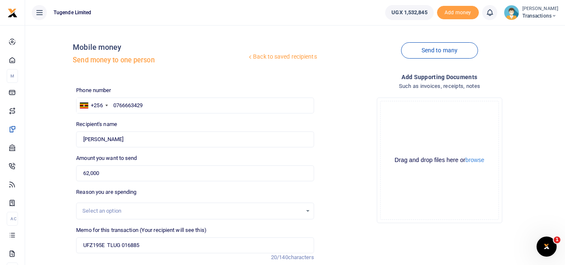
click at [217, 97] on div "Phone number +256 Uganda +256 0766663429 Phone is required." at bounding box center [195, 99] width 238 height 27
click at [165, 109] on input "0766663429" at bounding box center [195, 105] width 238 height 16
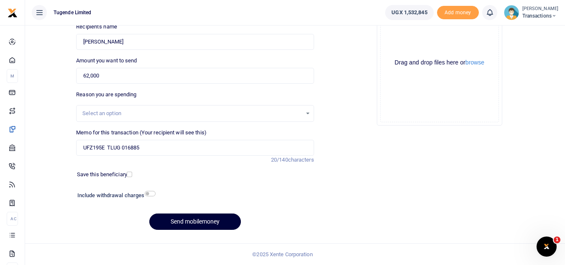
type input "0766663429"
click at [186, 224] on button "Send mobilemoney" at bounding box center [195, 221] width 92 height 16
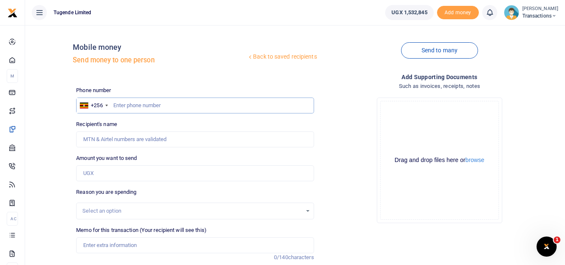
click at [152, 112] on input "text" at bounding box center [195, 105] width 238 height 16
paste input "0780679995"
type input "0780679995"
type input "Habart Dhaki"
click at [106, 244] on input "Memo for this transaction (Your recipient will see this)" at bounding box center [195, 245] width 238 height 16
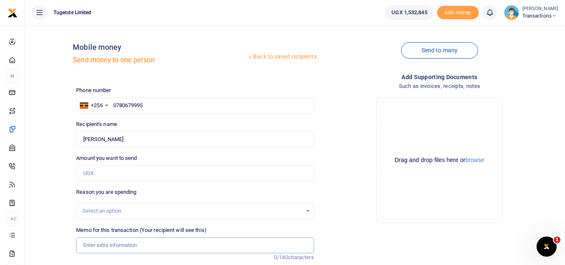
paste input "UFZ203V"
type input "UFZ203V"
click at [154, 172] on input "Amount you want to send" at bounding box center [195, 173] width 238 height 16
paste input "40000"
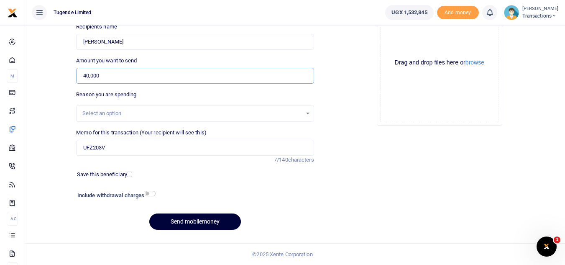
type input "40,000"
click at [190, 226] on button "Send mobilemoney" at bounding box center [195, 221] width 92 height 16
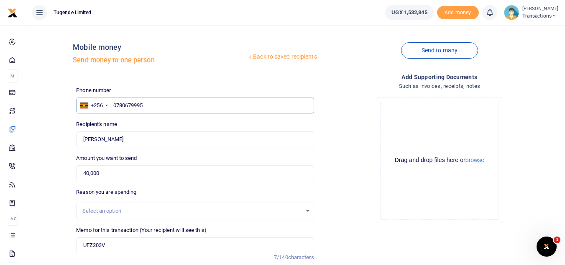
type input "0780679995"
click at [125, 242] on input "UFZ203V" at bounding box center [195, 245] width 238 height 16
paste input "TLUG-016865"
click at [123, 246] on input "UFZ203V TLUG-016865" at bounding box center [195, 245] width 238 height 16
type input "UFZ203V TLUG 016865"
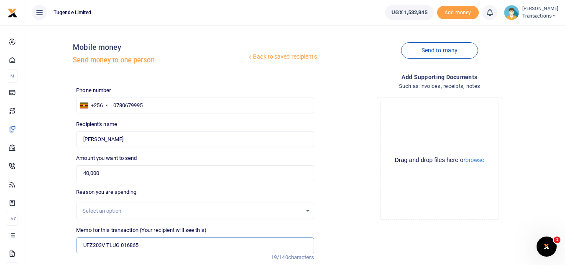
scroll to position [97, 0]
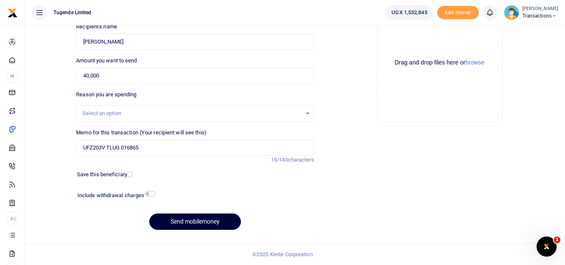
click at [169, 225] on button "Send mobilemoney" at bounding box center [195, 221] width 92 height 16
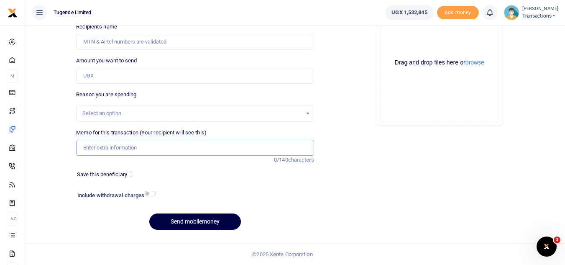
click at [122, 151] on input "Memo for this transaction (Your recipient will see this)" at bounding box center [195, 148] width 238 height 16
paste input "TLUG-016879"
type input "TLUG-016879"
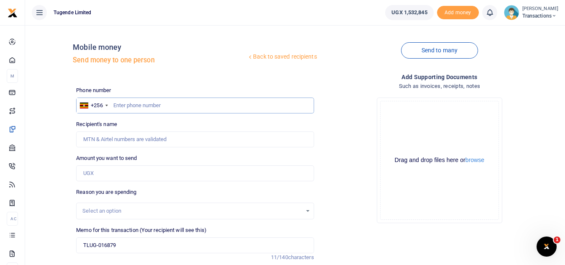
click at [179, 112] on input "text" at bounding box center [195, 105] width 238 height 16
paste input "0785009987"
type input "0785009987"
type input "[PERSON_NAME]"
click at [101, 176] on input "Amount you want to send" at bounding box center [195, 173] width 238 height 16
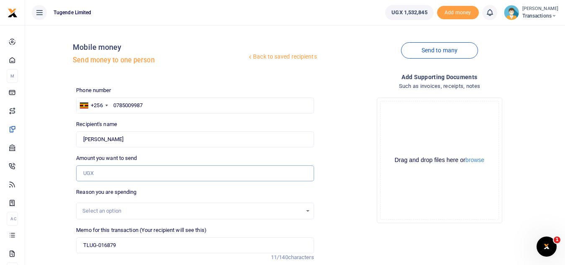
paste input "55,000"
type input "55,000"
click at [80, 249] on input "TLUG-016879" at bounding box center [195, 245] width 238 height 16
paste input "UMA185CB"
click at [128, 246] on input "UMA185CB TLUG-016879" at bounding box center [195, 245] width 238 height 16
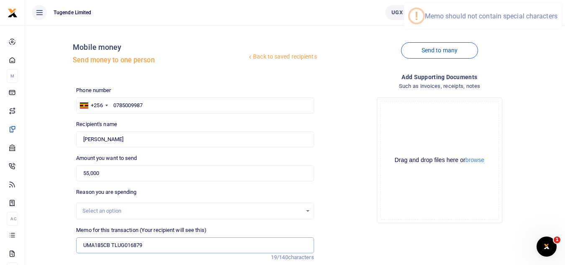
click at [128, 247] on input "UMA185CB TLUG016879" at bounding box center [195, 245] width 238 height 16
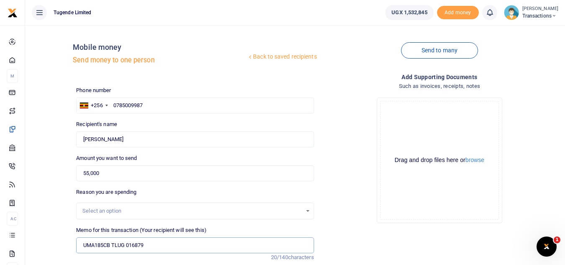
type input "UMA185CB TLUG 016879"
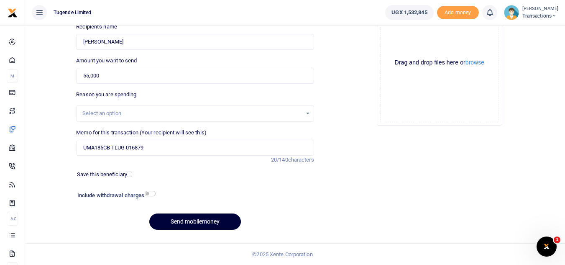
click at [177, 223] on button "Send mobilemoney" at bounding box center [195, 221] width 92 height 16
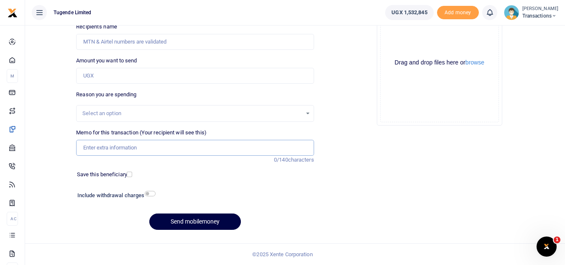
click at [152, 151] on input "Memo for this transaction (Your recipient will see this)" at bounding box center [195, 148] width 238 height 16
paste input "UGD106J"
type input "UGD106J"
click at [94, 80] on input "Amount you want to send" at bounding box center [195, 76] width 238 height 16
paste input "113,000"
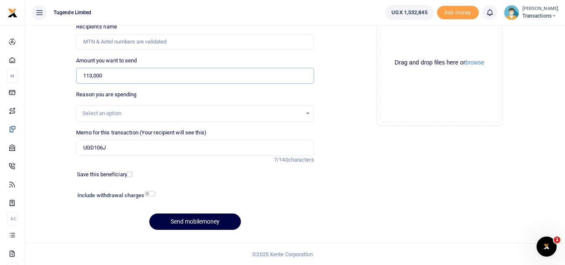
type input "113,000"
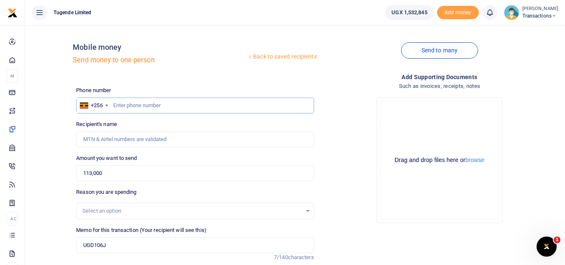
click at [139, 100] on input "text" at bounding box center [195, 105] width 238 height 16
paste input "0778515183"
type input "0778515183"
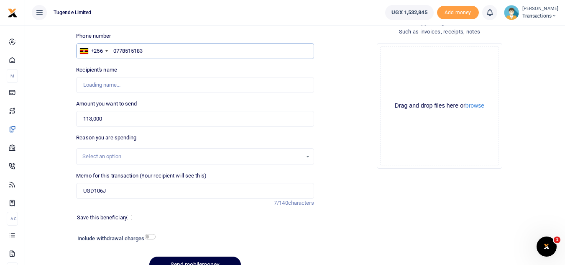
type input "Evarist Kwiringira"
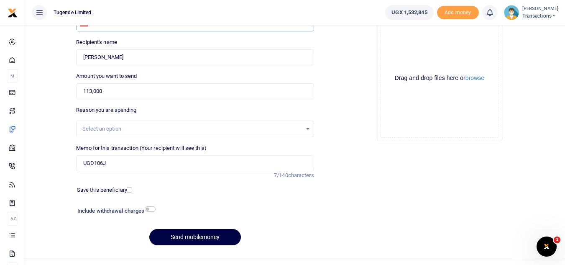
type input "0778515183"
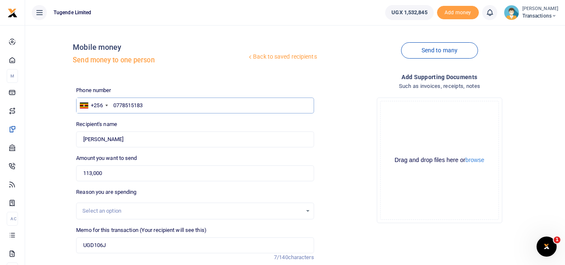
scroll to position [97, 0]
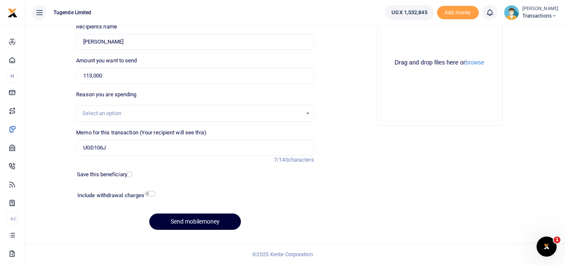
click at [200, 217] on button "Send mobilemoney" at bounding box center [195, 221] width 92 height 16
